Goal: Transaction & Acquisition: Purchase product/service

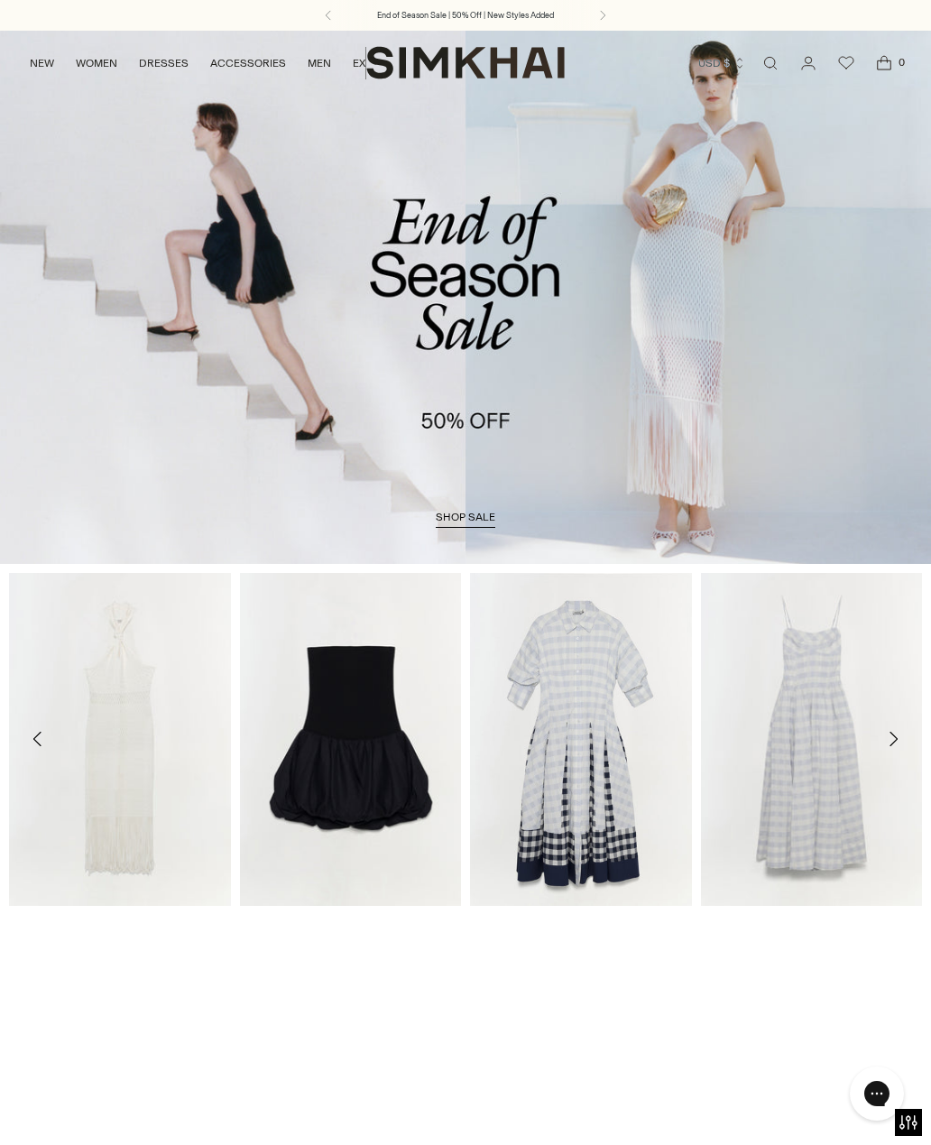
click at [782, 62] on link "Open search modal" at bounding box center [770, 63] width 36 height 36
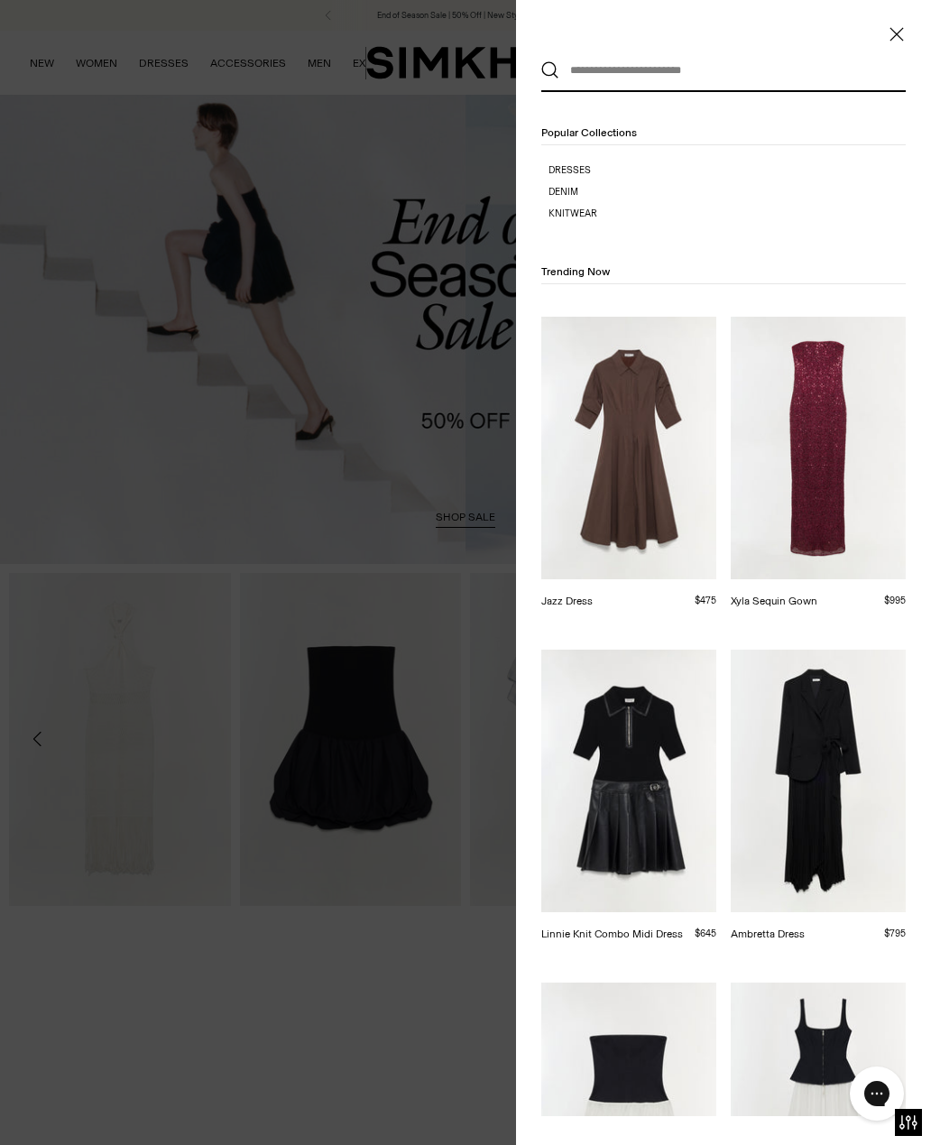
click at [678, 66] on input "text" at bounding box center [719, 71] width 320 height 40
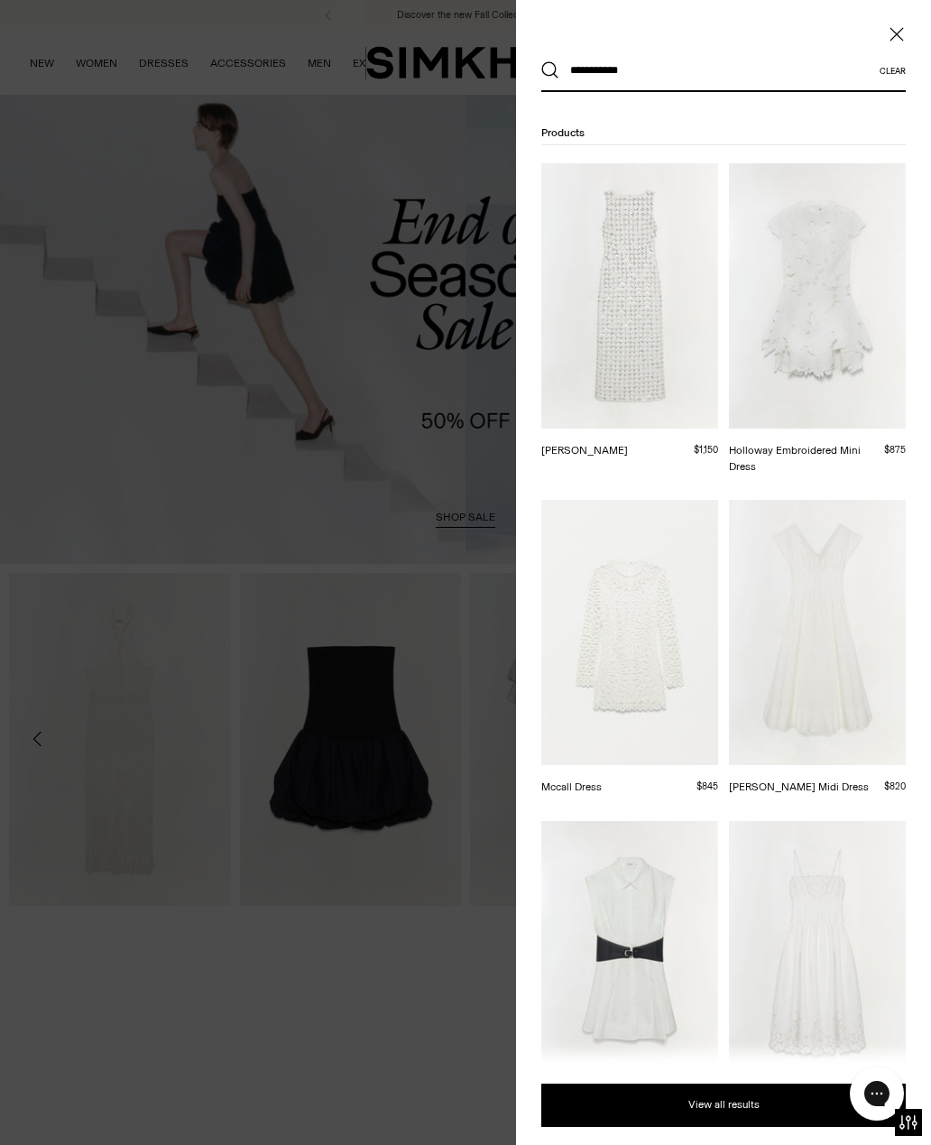
type input "**********"
click at [550, 70] on button "Search" at bounding box center [550, 70] width 18 height 18
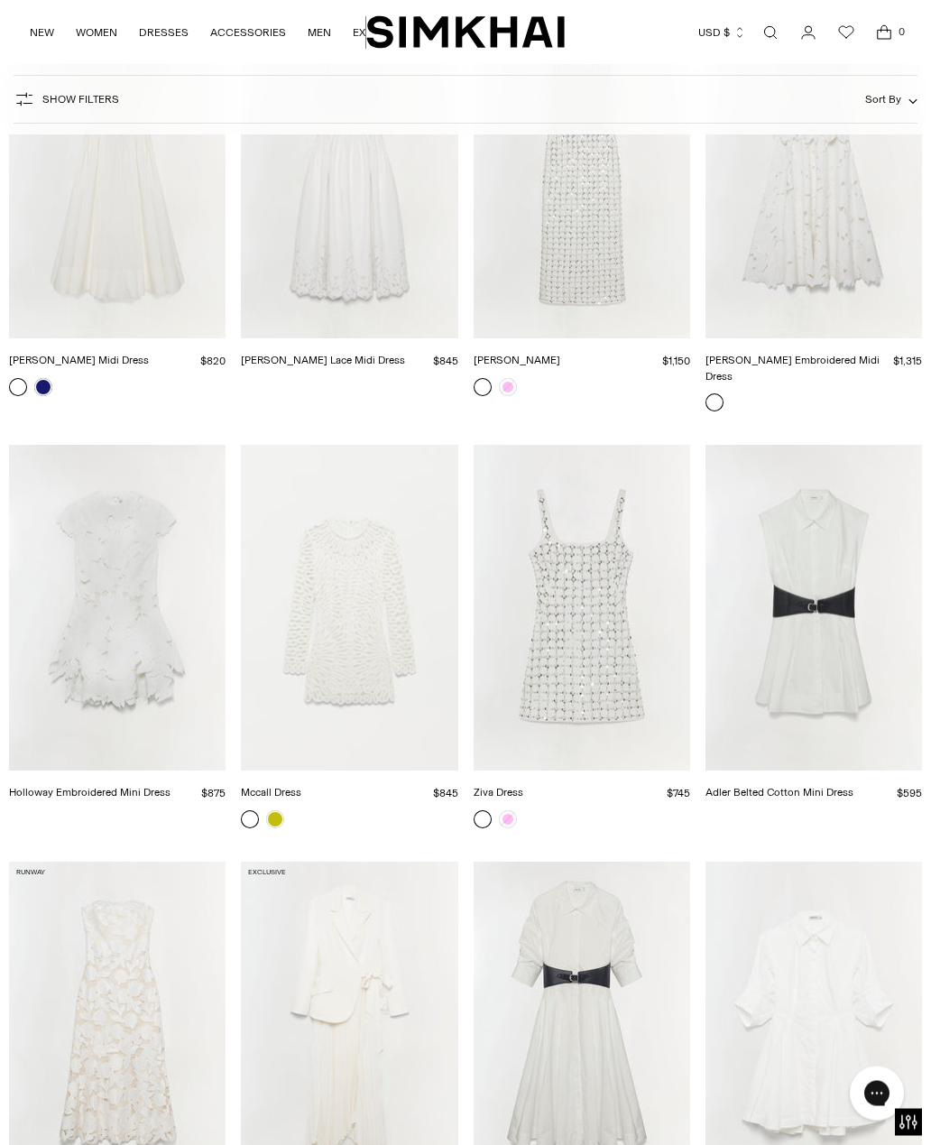
scroll to position [340, 0]
click at [514, 808] on link at bounding box center [508, 817] width 18 height 18
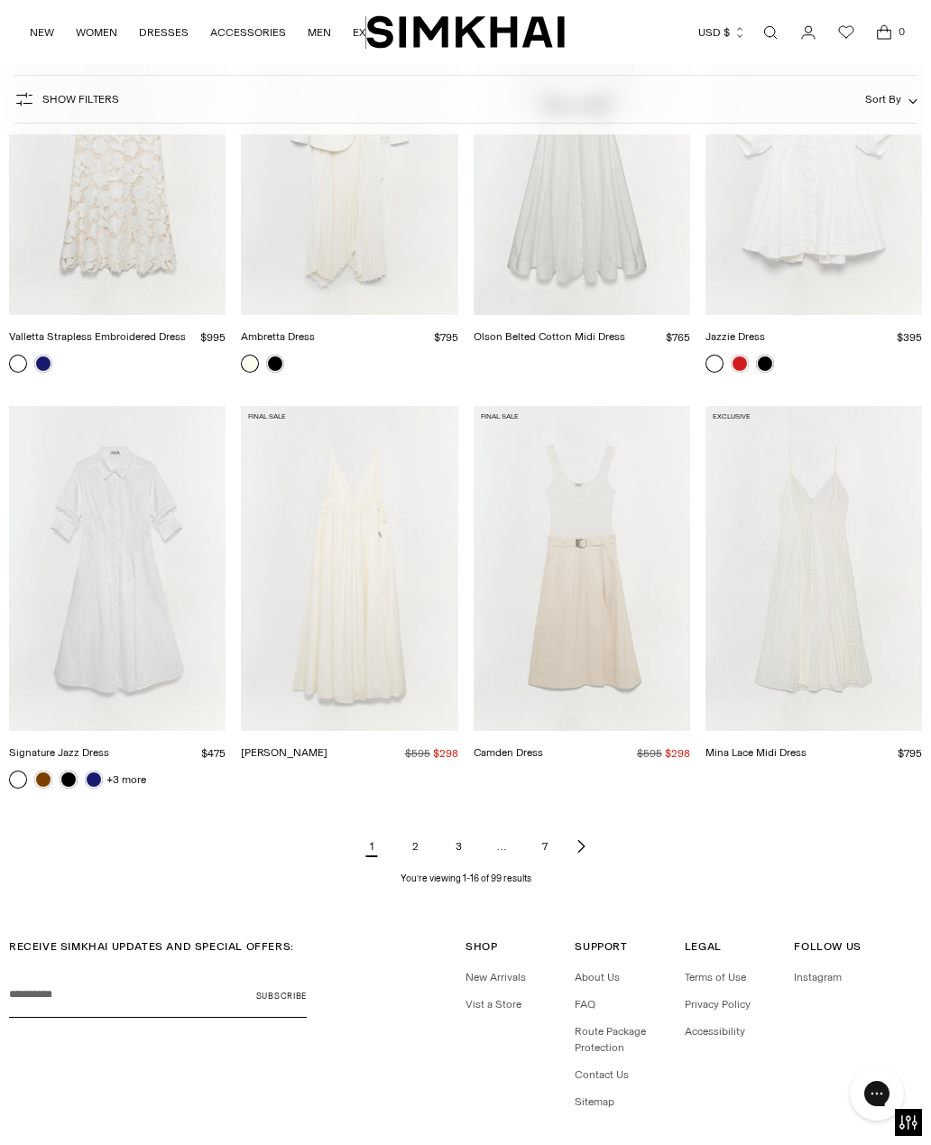
scroll to position [1216, 0]
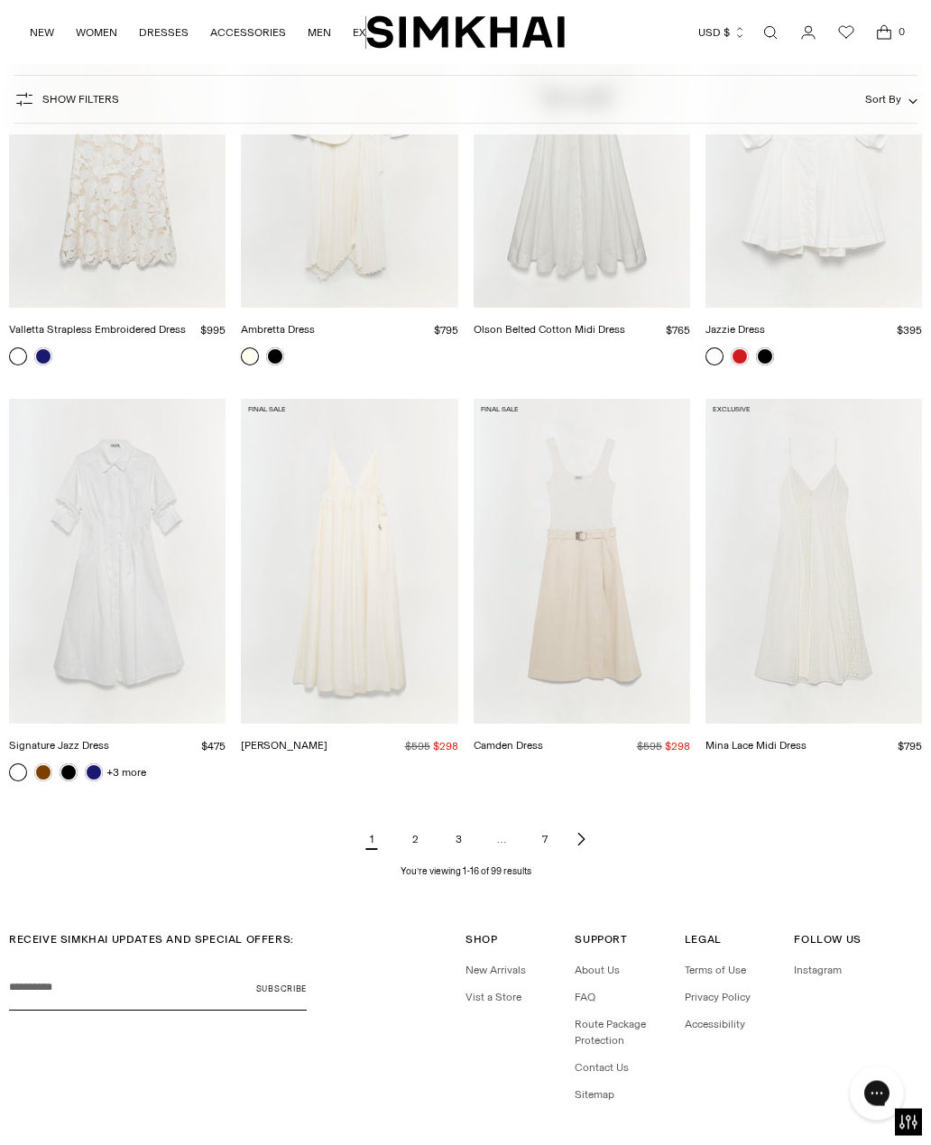
click at [428, 822] on link "2" at bounding box center [415, 840] width 36 height 36
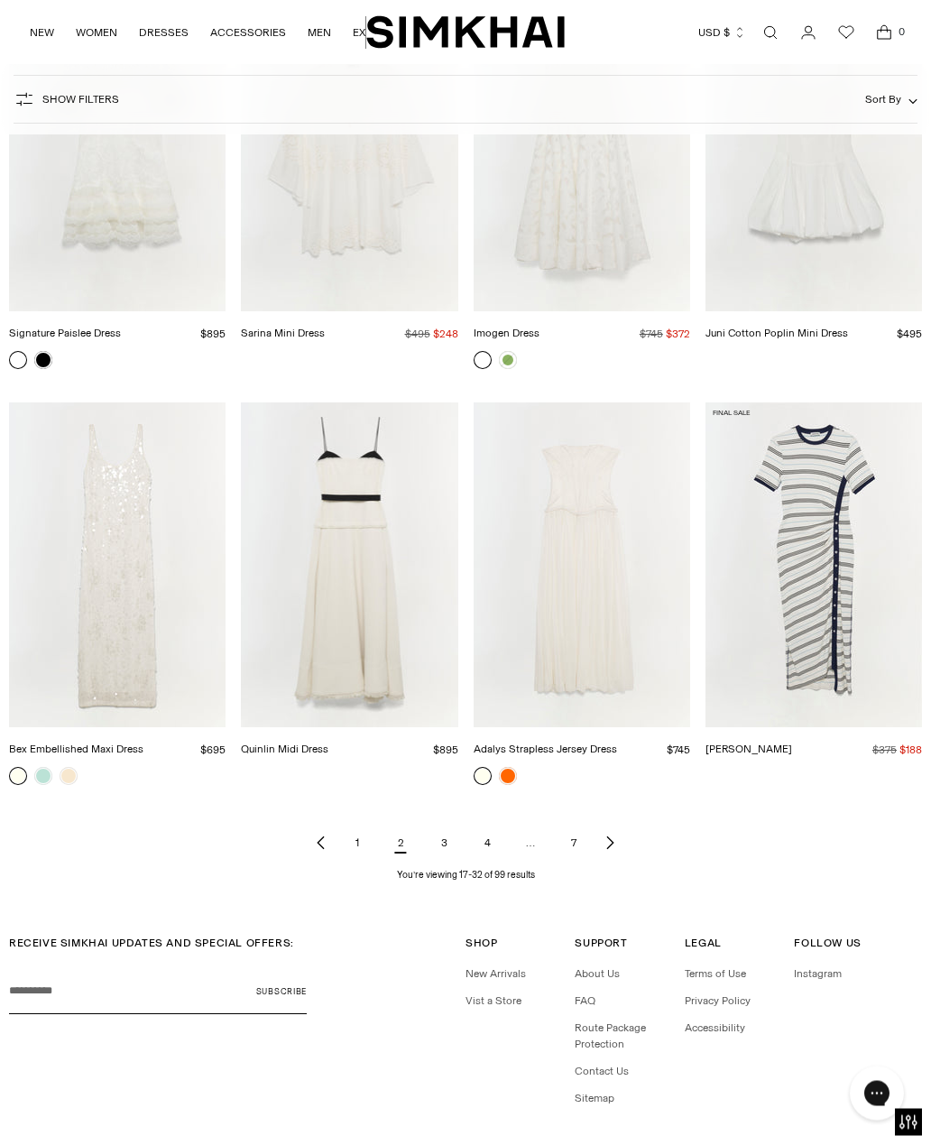
scroll to position [1246, 0]
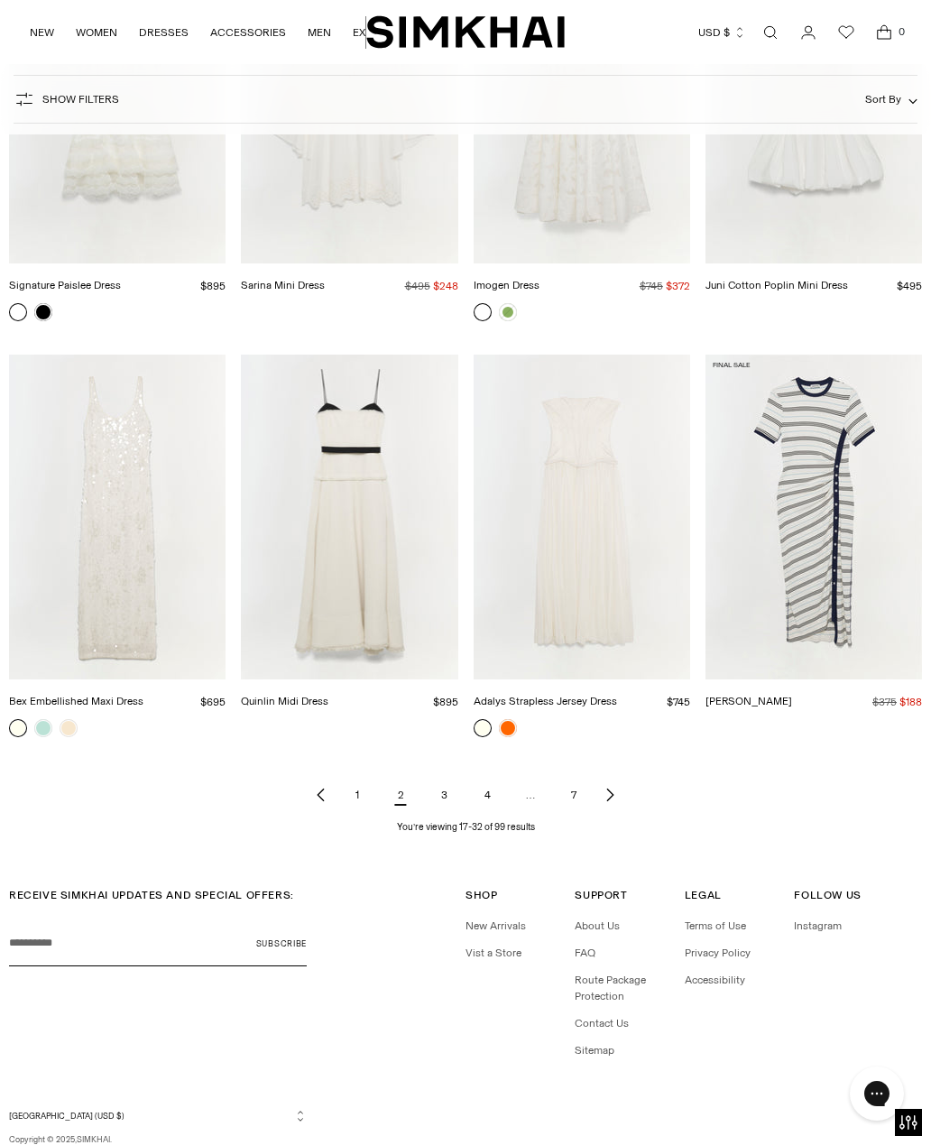
click at [437, 798] on link "3" at bounding box center [444, 795] width 36 height 36
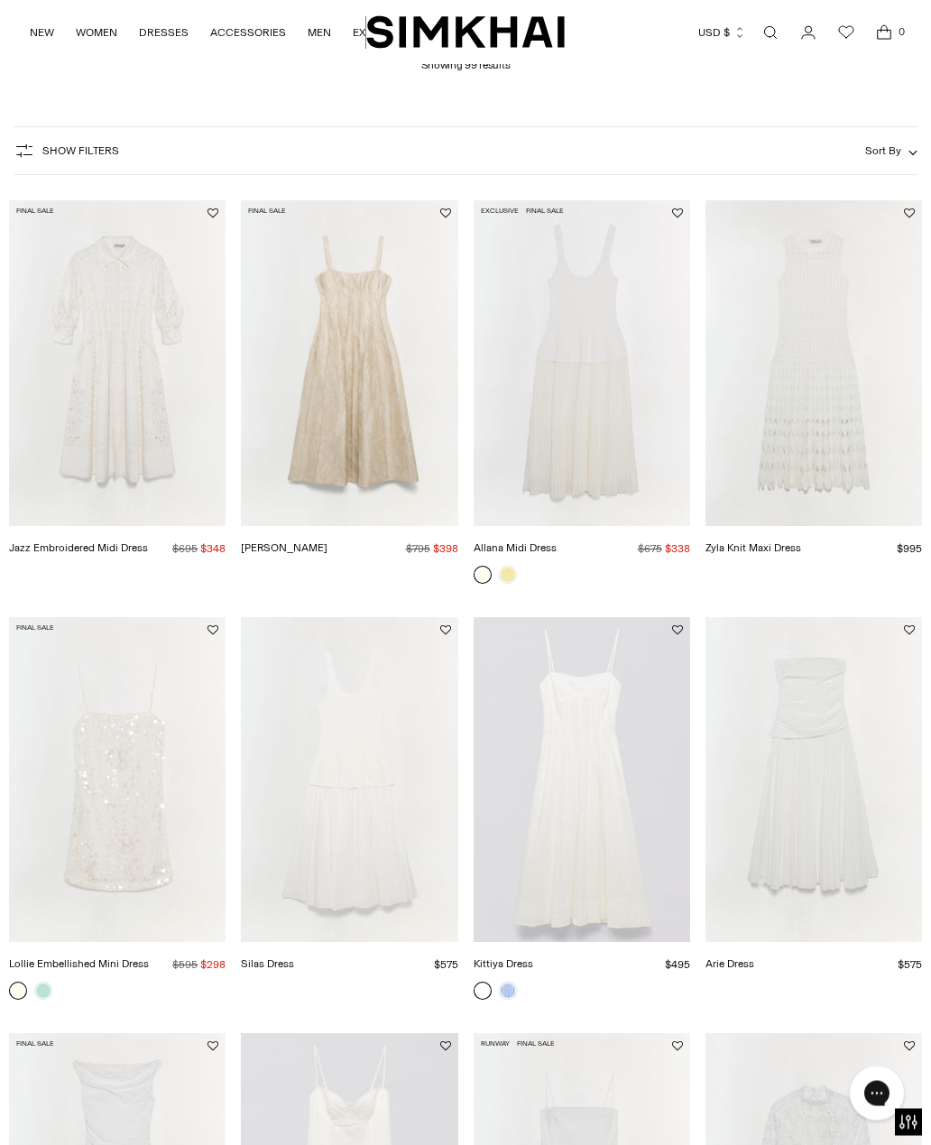
scroll to position [151, 0]
click at [848, 814] on img "Arie Dress" at bounding box center [813, 779] width 216 height 325
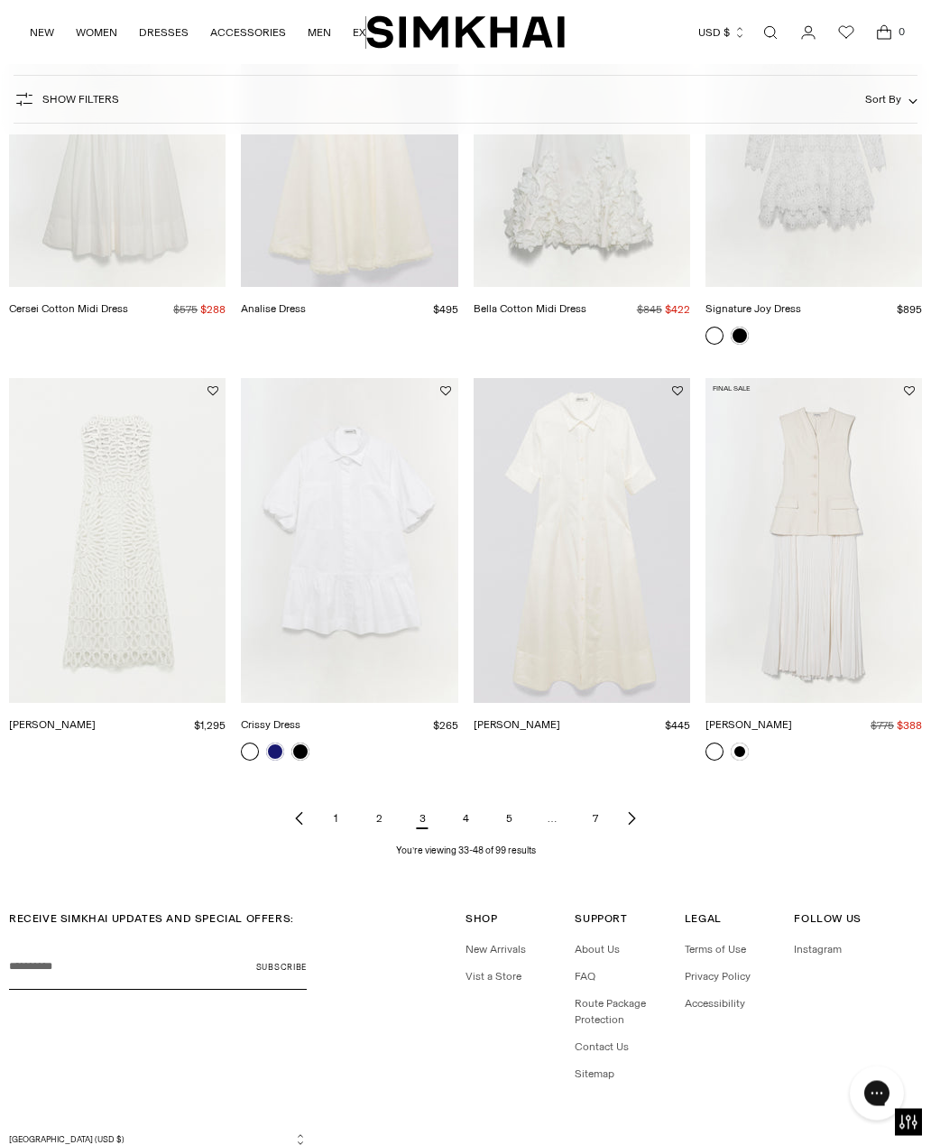
scroll to position [1246, 0]
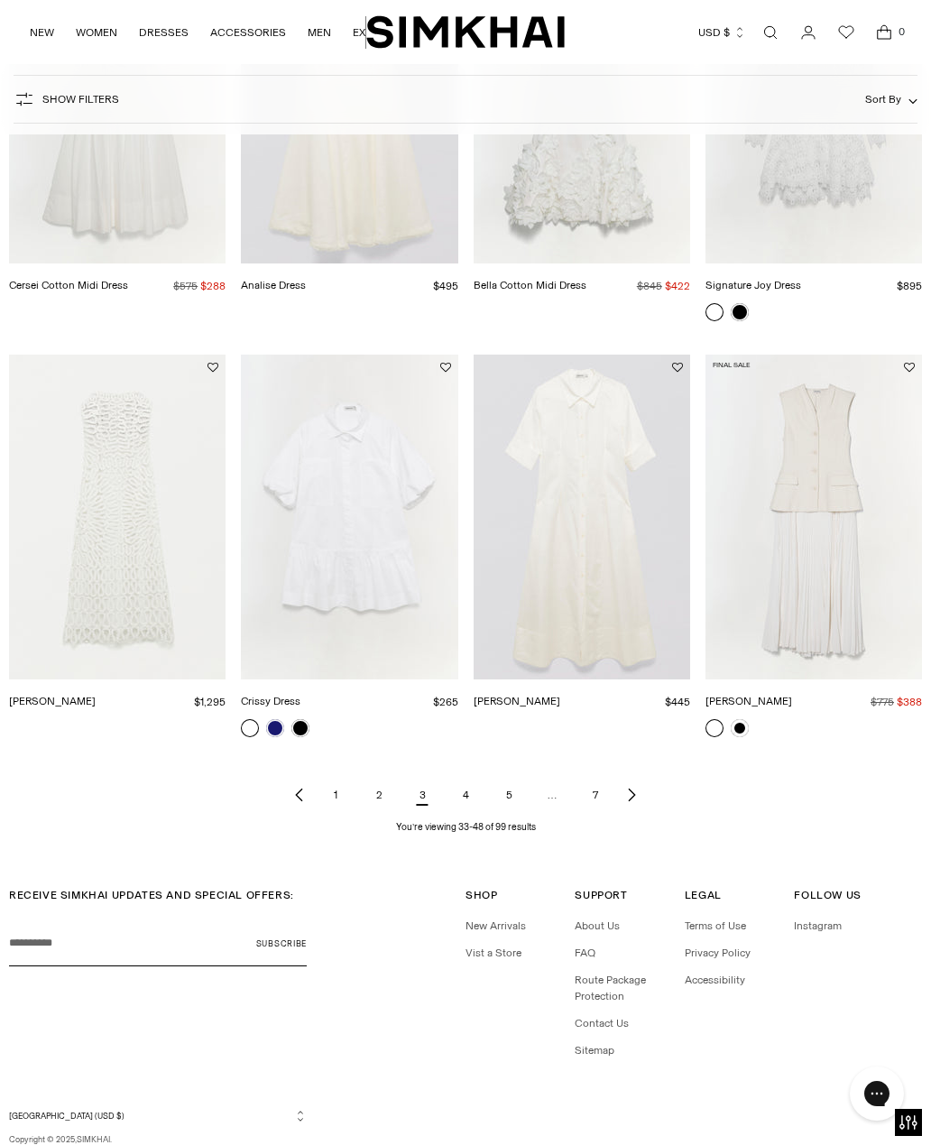
click at [469, 799] on link "4" at bounding box center [465, 795] width 36 height 36
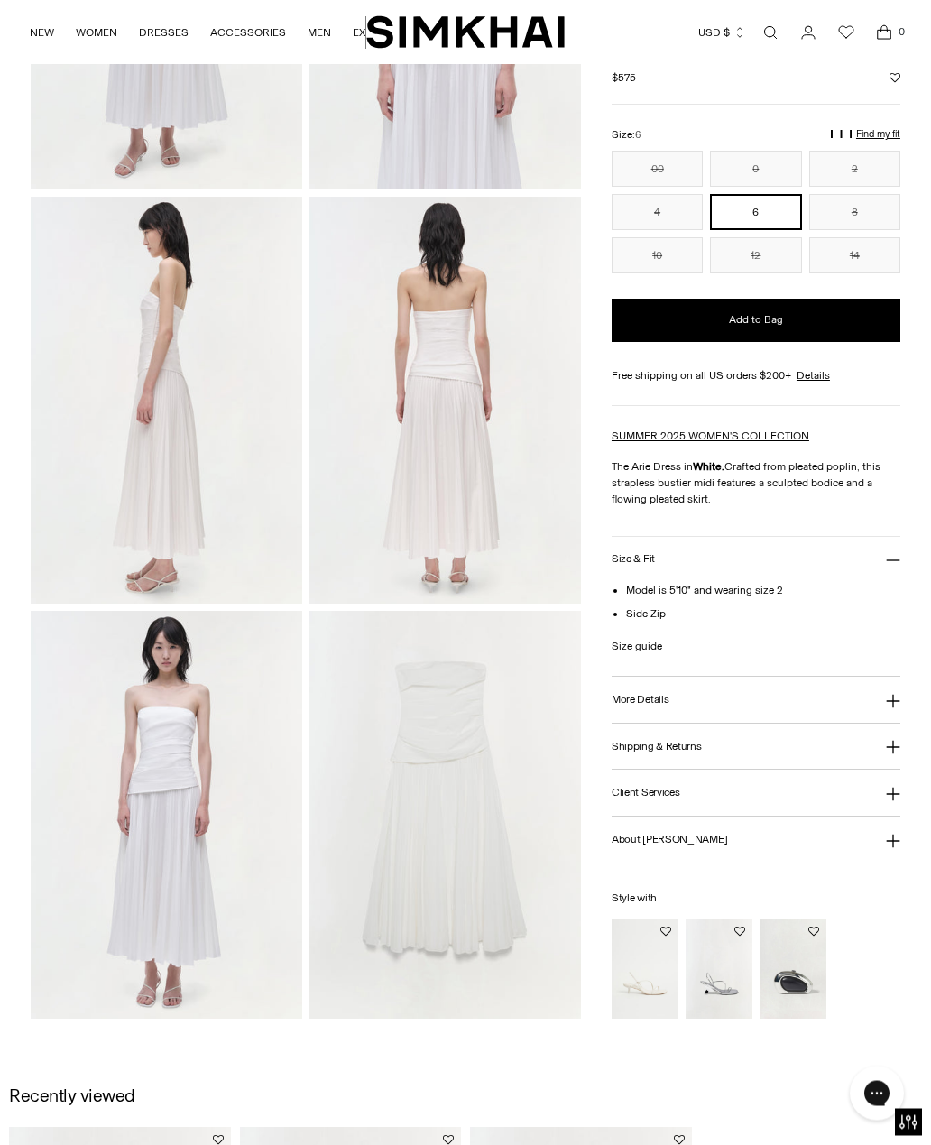
scroll to position [366, 0]
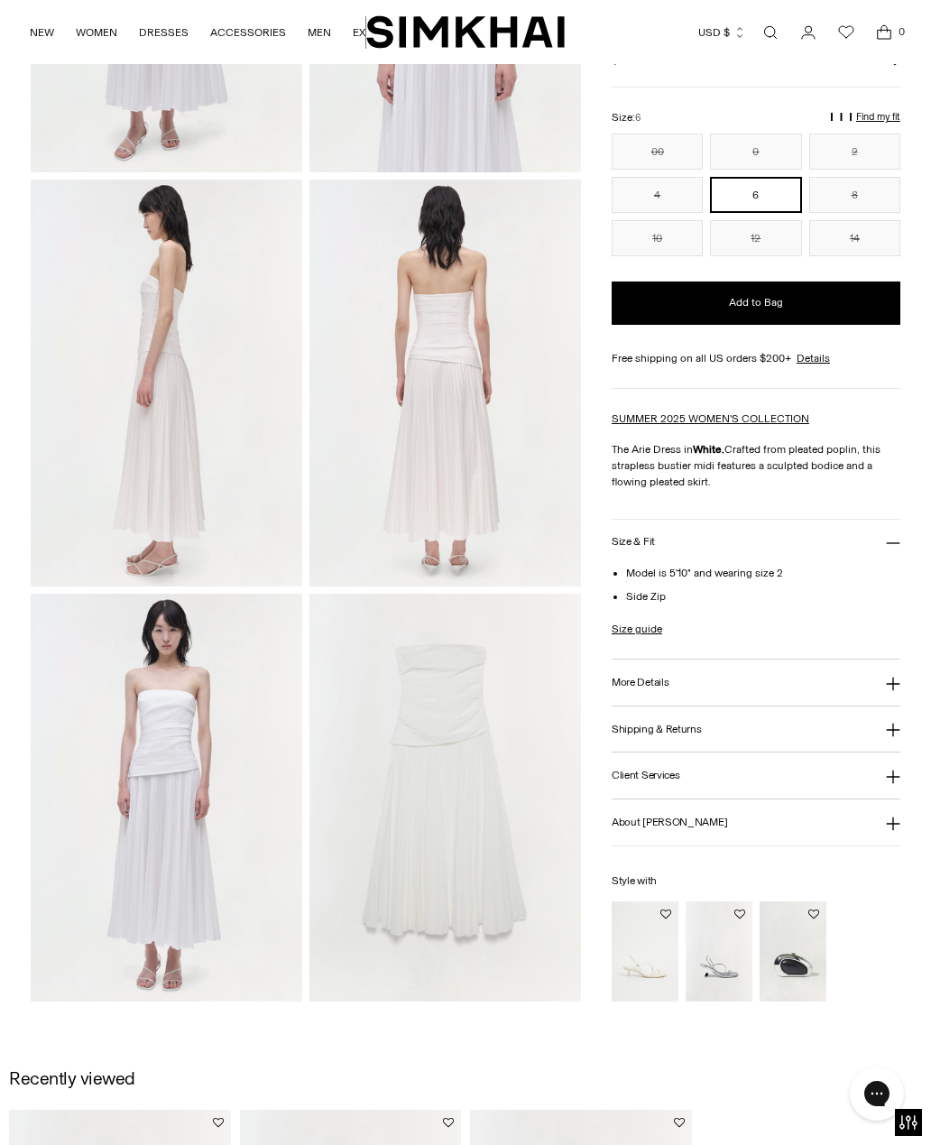
click at [145, 799] on img at bounding box center [167, 797] width 272 height 407
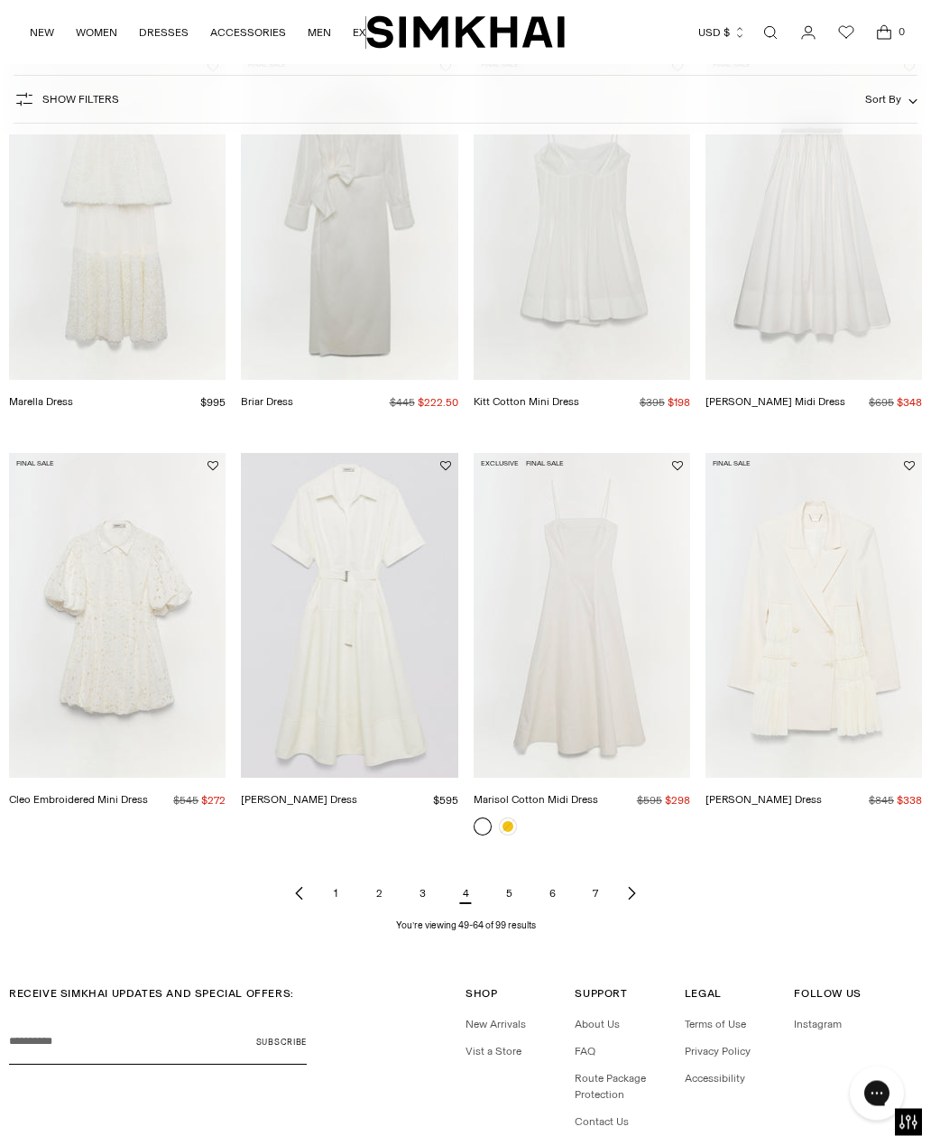
scroll to position [1228, 0]
